Goal: Information Seeking & Learning: Learn about a topic

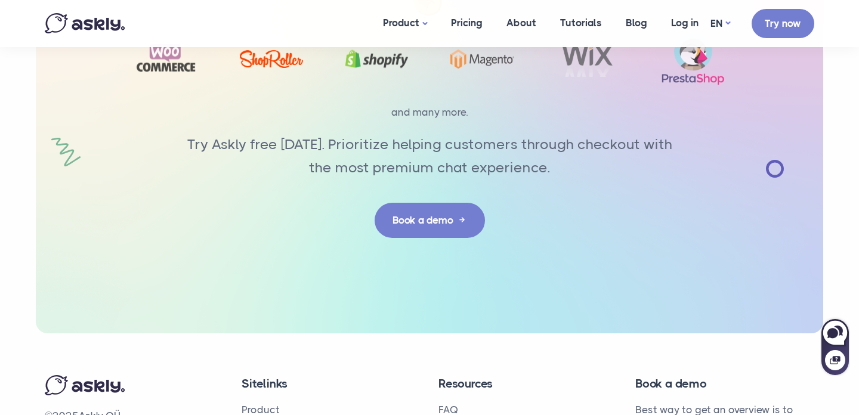
scroll to position [3899, 0]
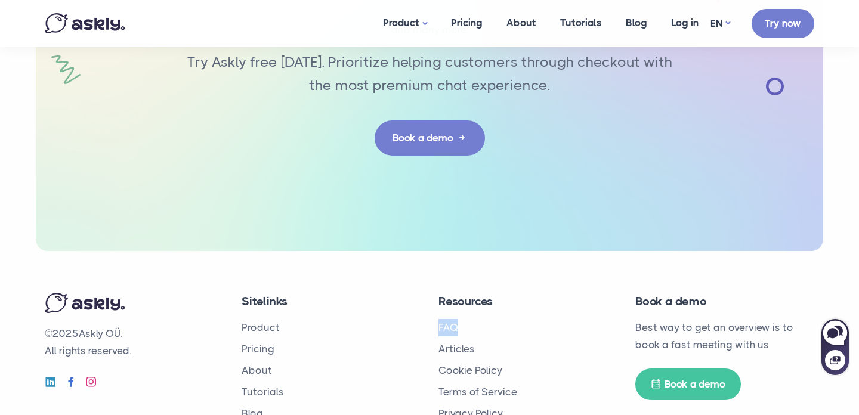
click at [404, 319] on ul "Product Pricing About Tutorials Blog" at bounding box center [331, 370] width 179 height 103
